Goal: Register for event/course

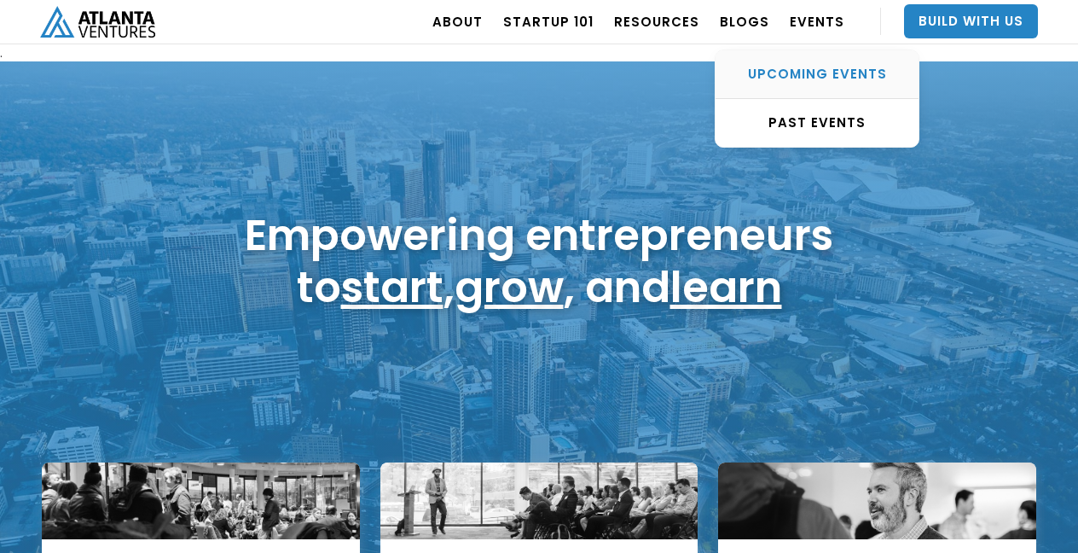
click at [814, 73] on div "UPCOMING EVENTS" at bounding box center [817, 74] width 203 height 17
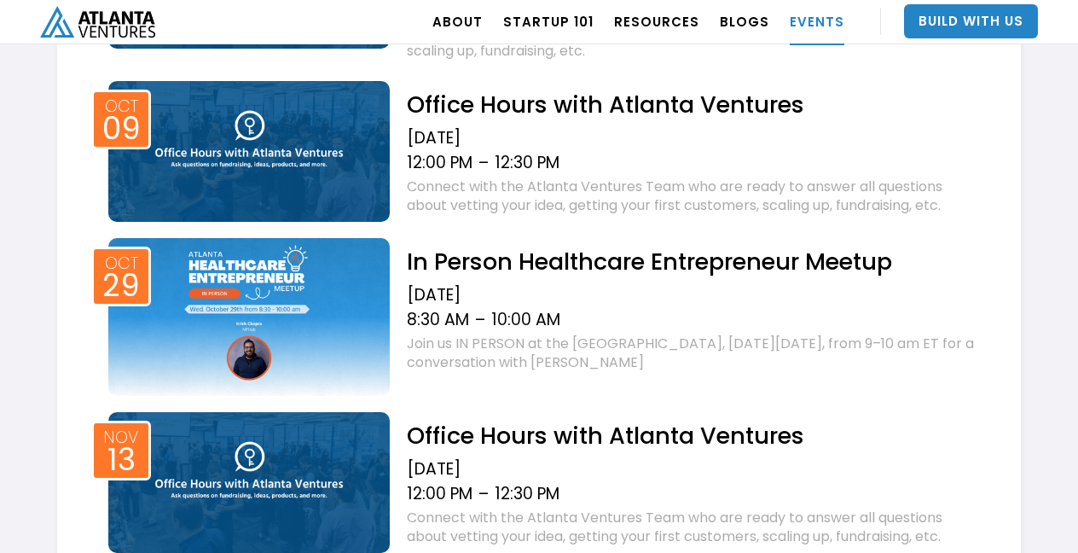
scroll to position [880, 0]
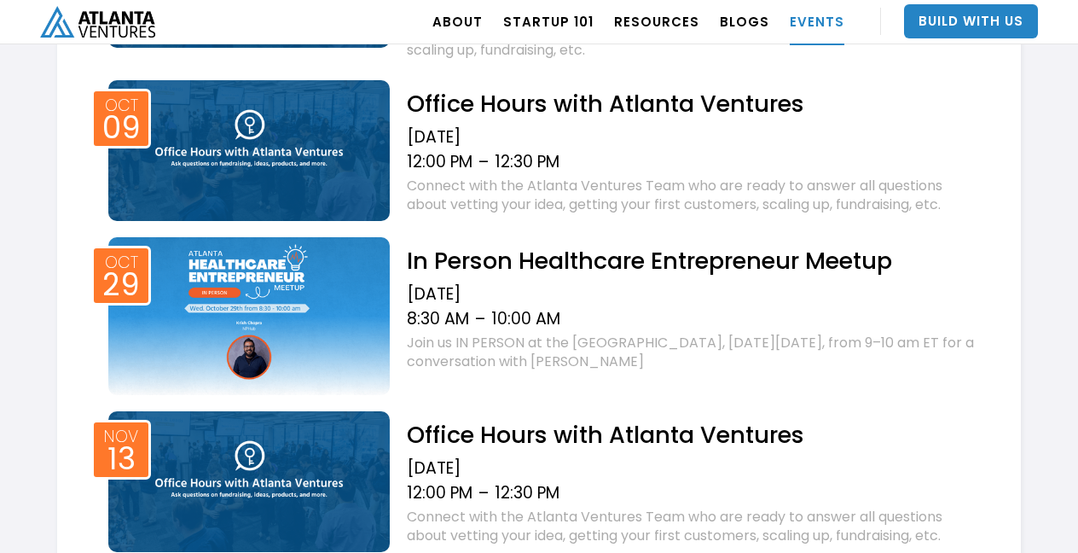
click at [712, 257] on h2 "In Person Healthcare Entrepreneur Meetup" at bounding box center [693, 261] width 572 height 30
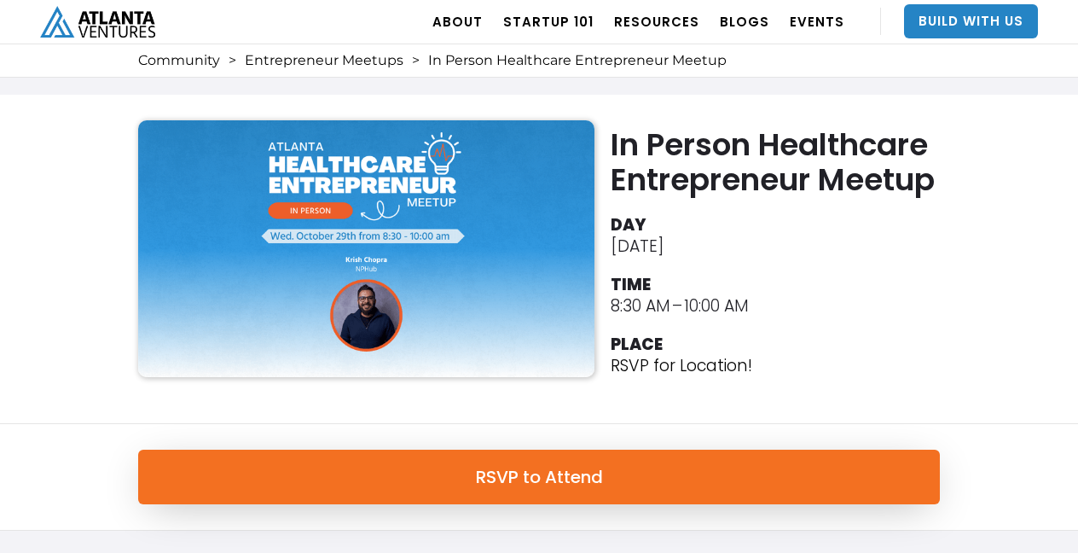
click at [626, 242] on div "[DATE]" at bounding box center [637, 245] width 53 height 21
copy div "[DATE]"
drag, startPoint x: 608, startPoint y: 305, endPoint x: 671, endPoint y: 305, distance: 62.3
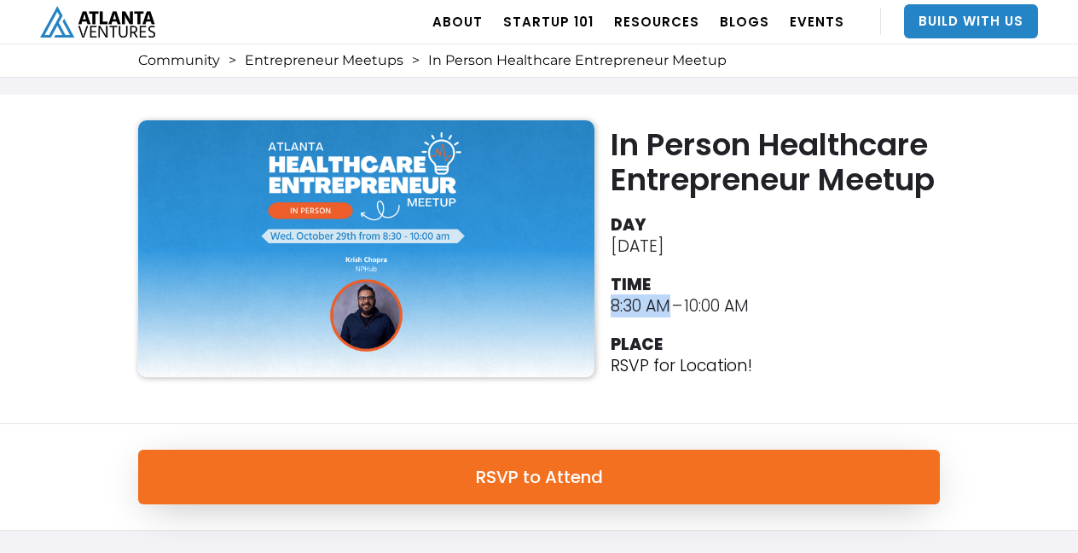
click at [671, 305] on div "In Person Healthcare Entrepreneur Meetup DAY [DATE] TIME 8:30 AM – 10:00 AM PLA…" at bounding box center [777, 258] width 341 height 277
copy div "8:30 AM"
click at [852, 257] on ul "DAY [DATE] TIME 8:30 AM – 10:00 AM PLACE RSVP for Location!" at bounding box center [780, 297] width 338 height 175
